Goal: Entertainment & Leisure: Browse casually

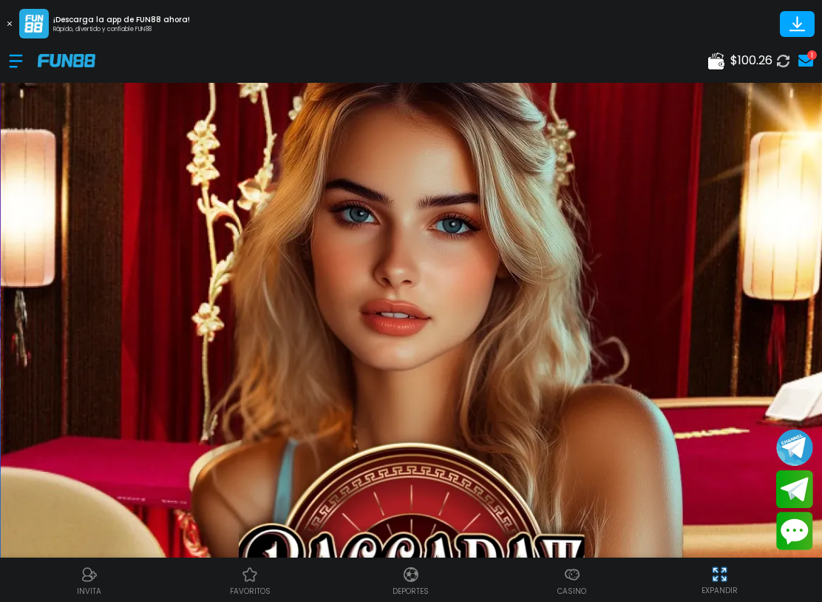
click at [19, 67] on div at bounding box center [23, 61] width 29 height 44
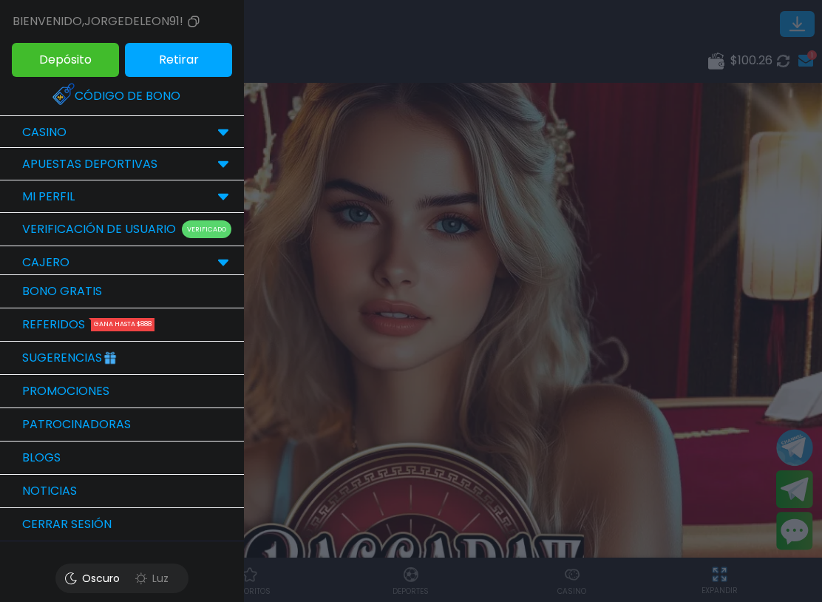
click at [138, 132] on div "CASINO" at bounding box center [122, 132] width 244 height 33
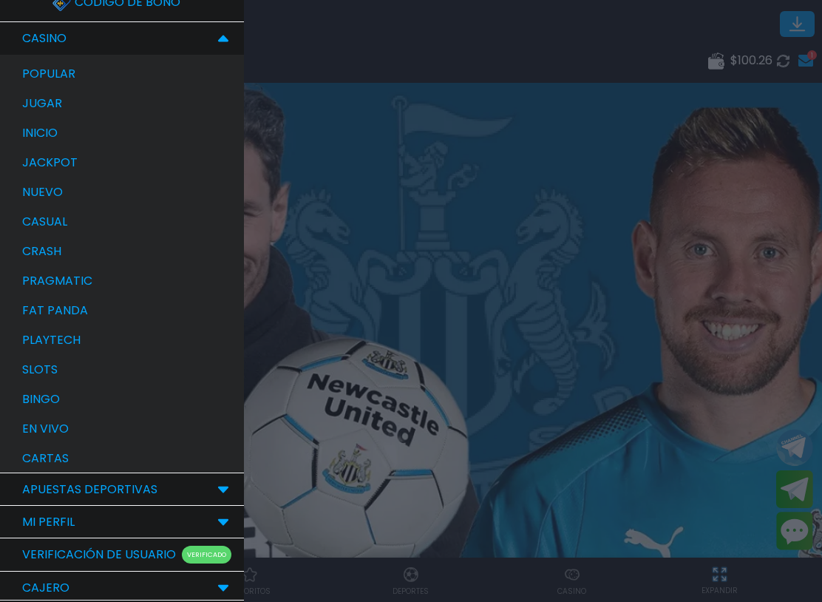
scroll to position [102, 0]
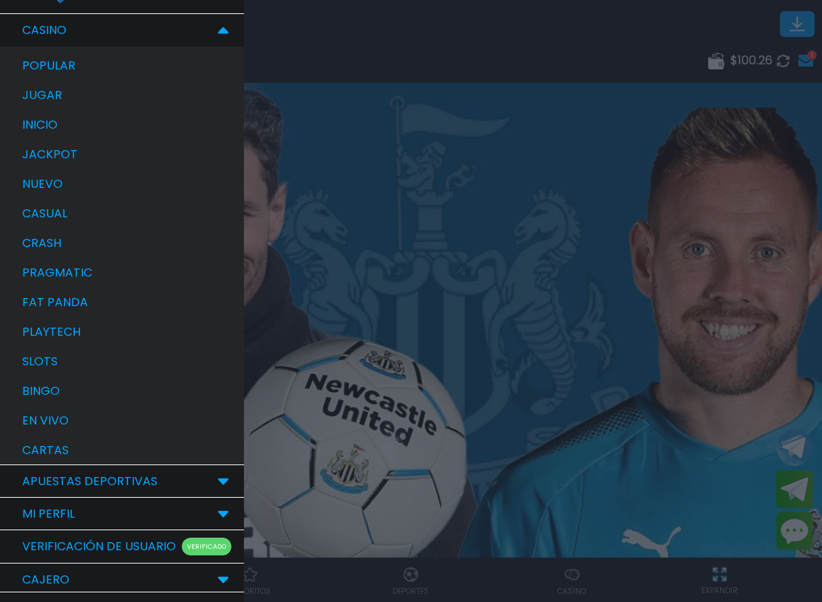
click at [109, 398] on div "bingo" at bounding box center [129, 391] width 229 height 30
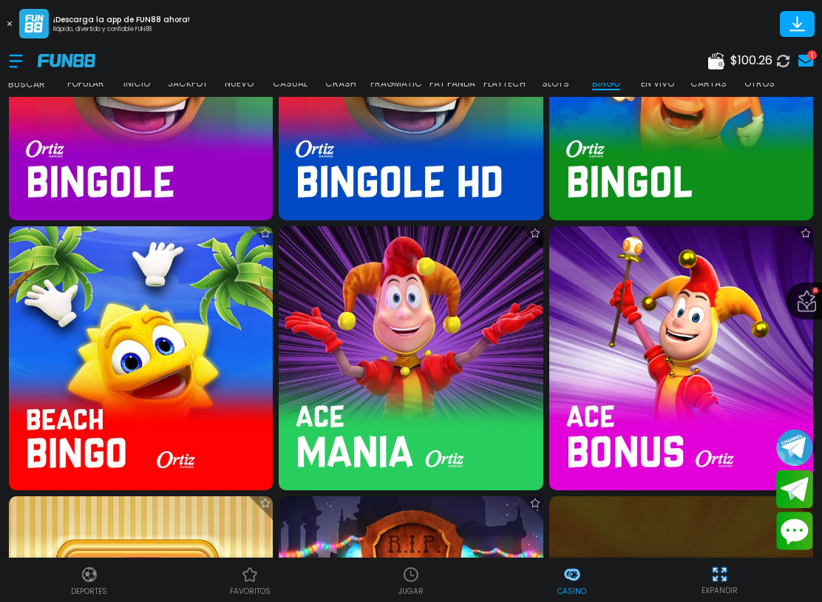
scroll to position [3408, 0]
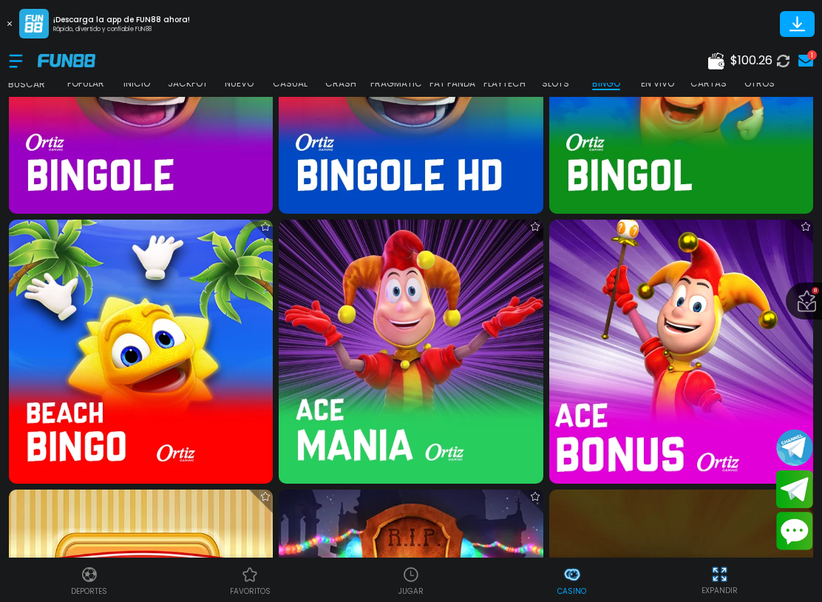
click at [673, 291] on img at bounding box center [681, 351] width 291 height 291
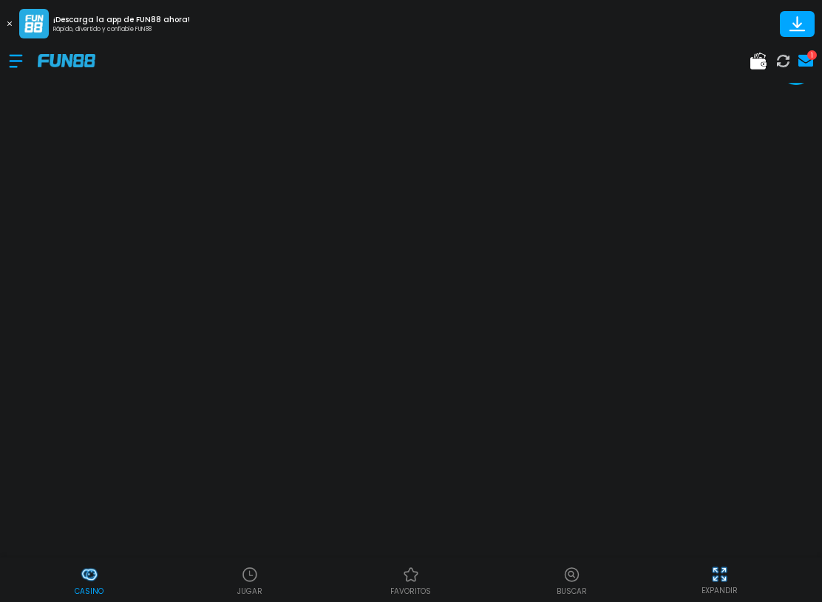
click at [21, 57] on div at bounding box center [23, 61] width 29 height 44
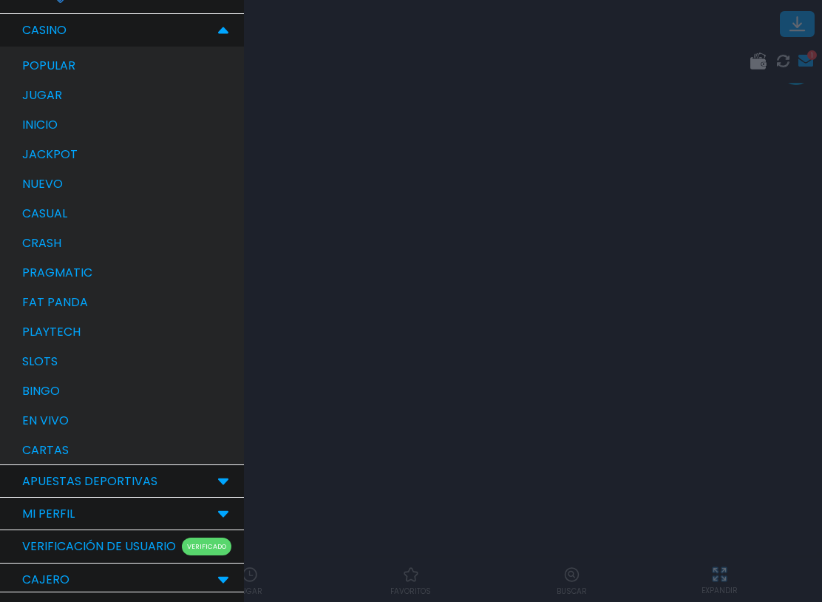
click at [87, 390] on div "bingo" at bounding box center [129, 391] width 229 height 30
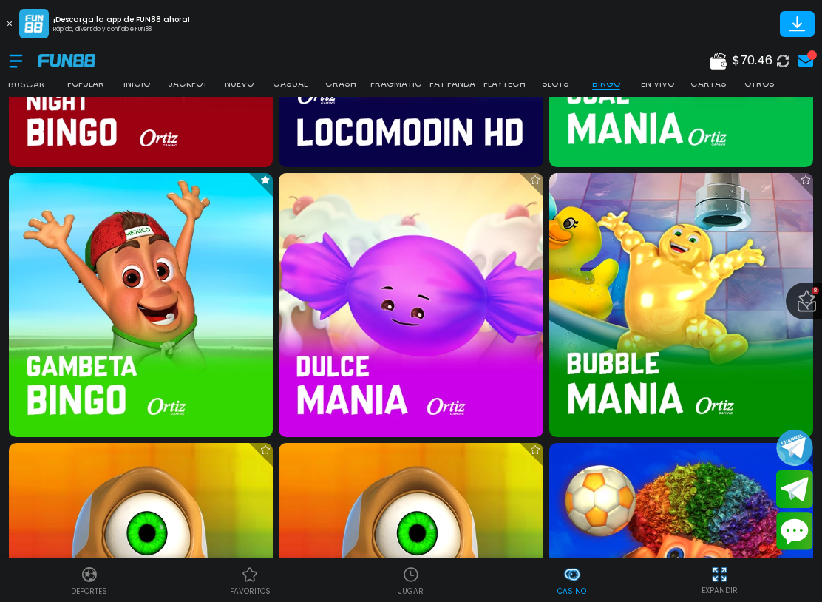
scroll to position [2932, 0]
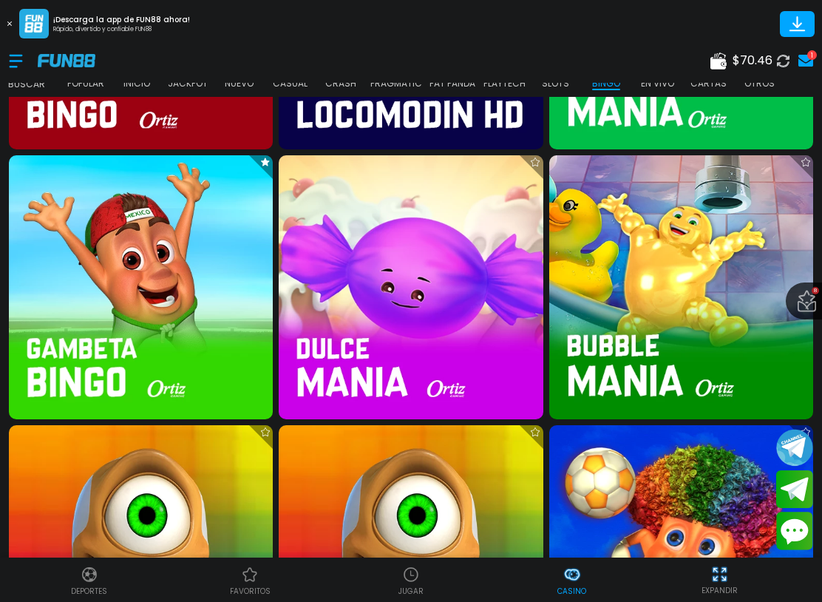
click at [172, 268] on img at bounding box center [141, 287] width 264 height 264
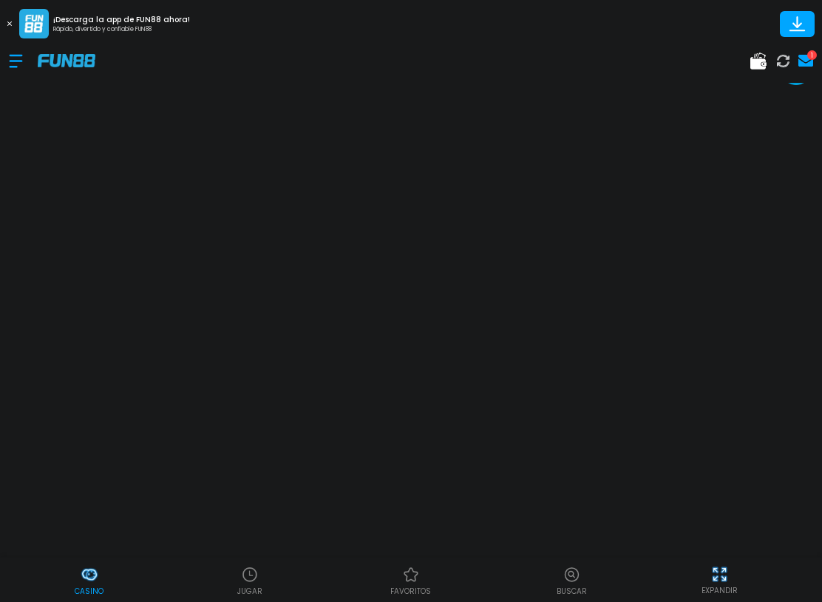
click at [21, 64] on div at bounding box center [23, 61] width 29 height 44
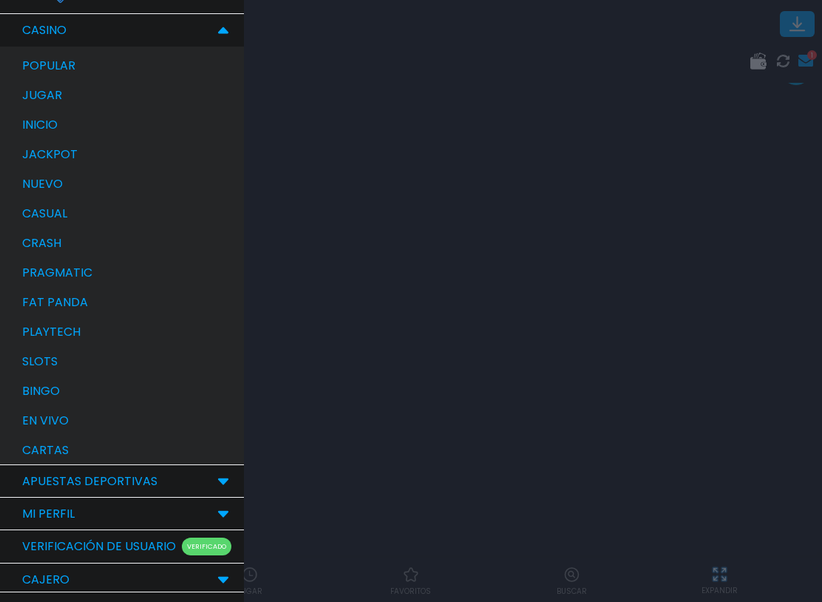
click at [78, 390] on div "bingo" at bounding box center [129, 391] width 229 height 30
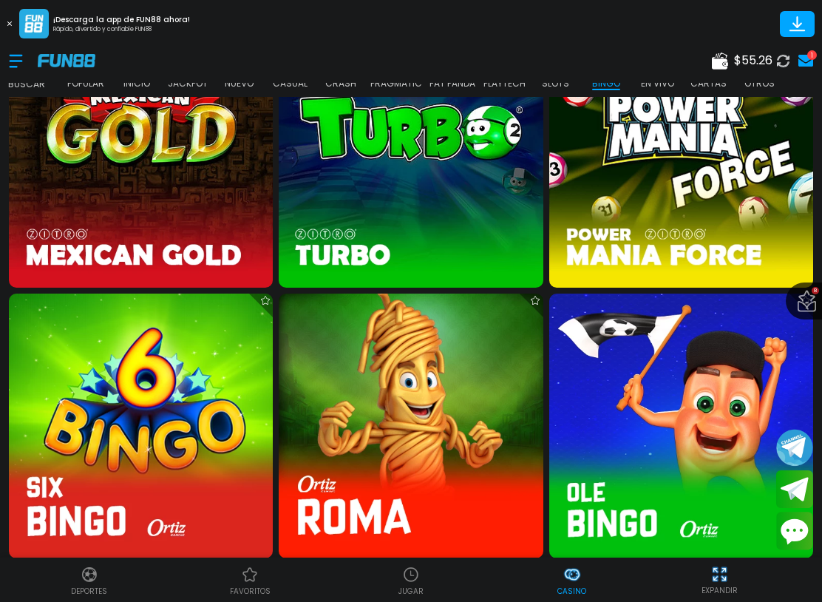
scroll to position [2249, 0]
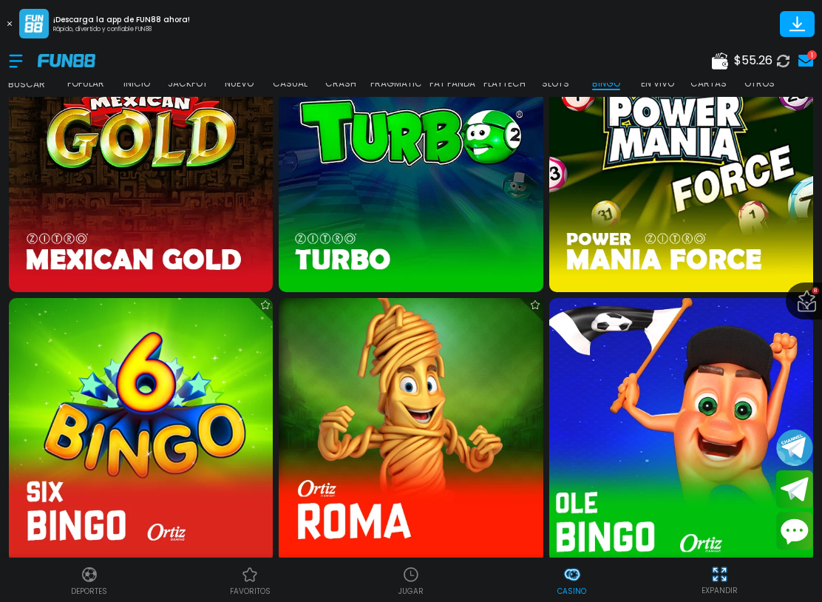
click at [677, 359] on img at bounding box center [681, 430] width 291 height 291
